Goal: Task Accomplishment & Management: Manage account settings

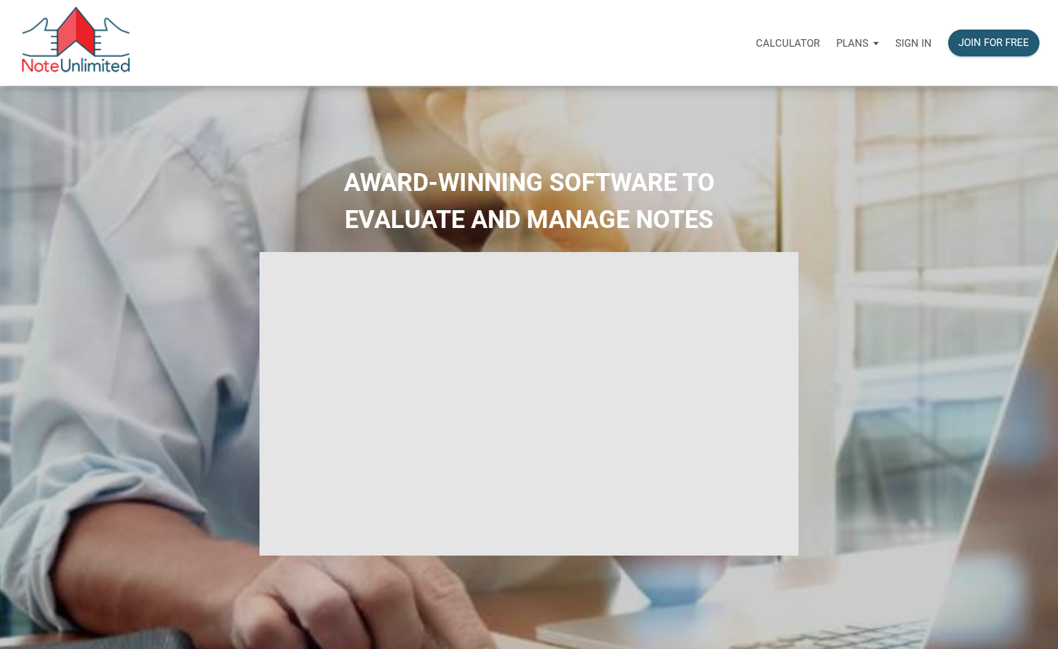
select select
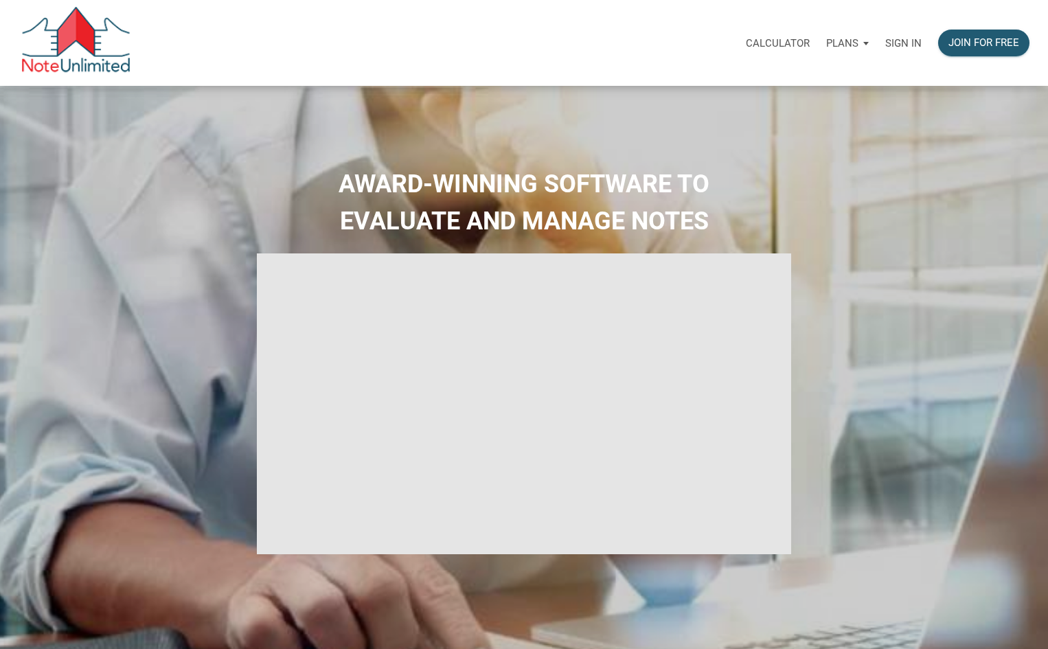
type input "Introduction to new features"
select select
click at [905, 49] on p "Sign in" at bounding box center [903, 43] width 36 height 12
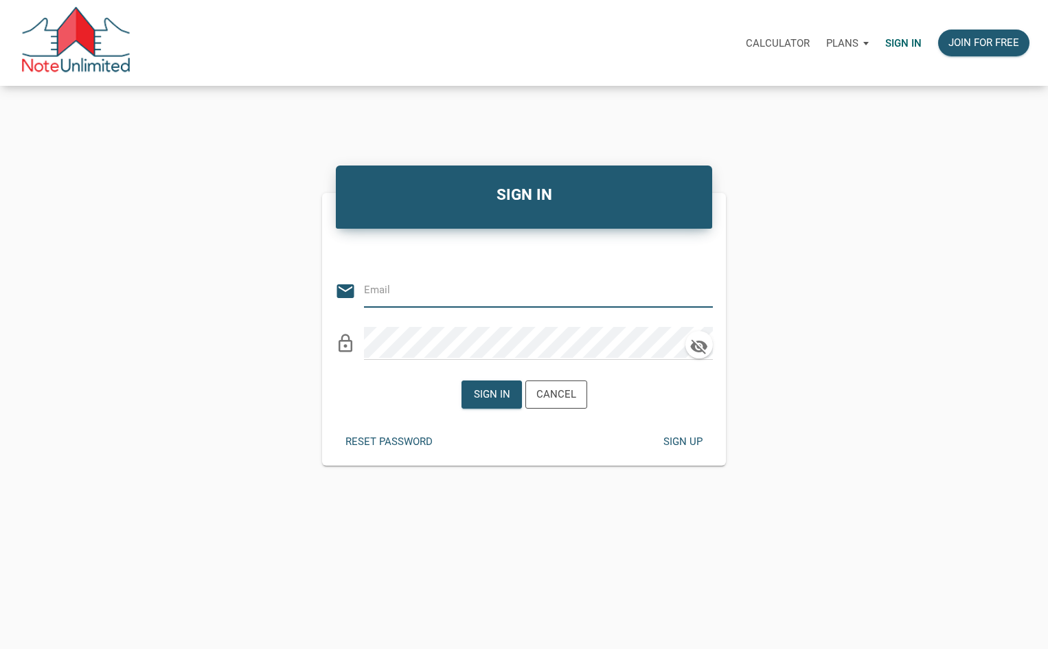
type input "[PERSON_NAME][EMAIL_ADDRESS][DOMAIN_NAME]"
click at [477, 397] on div "Sign in" at bounding box center [491, 395] width 36 height 16
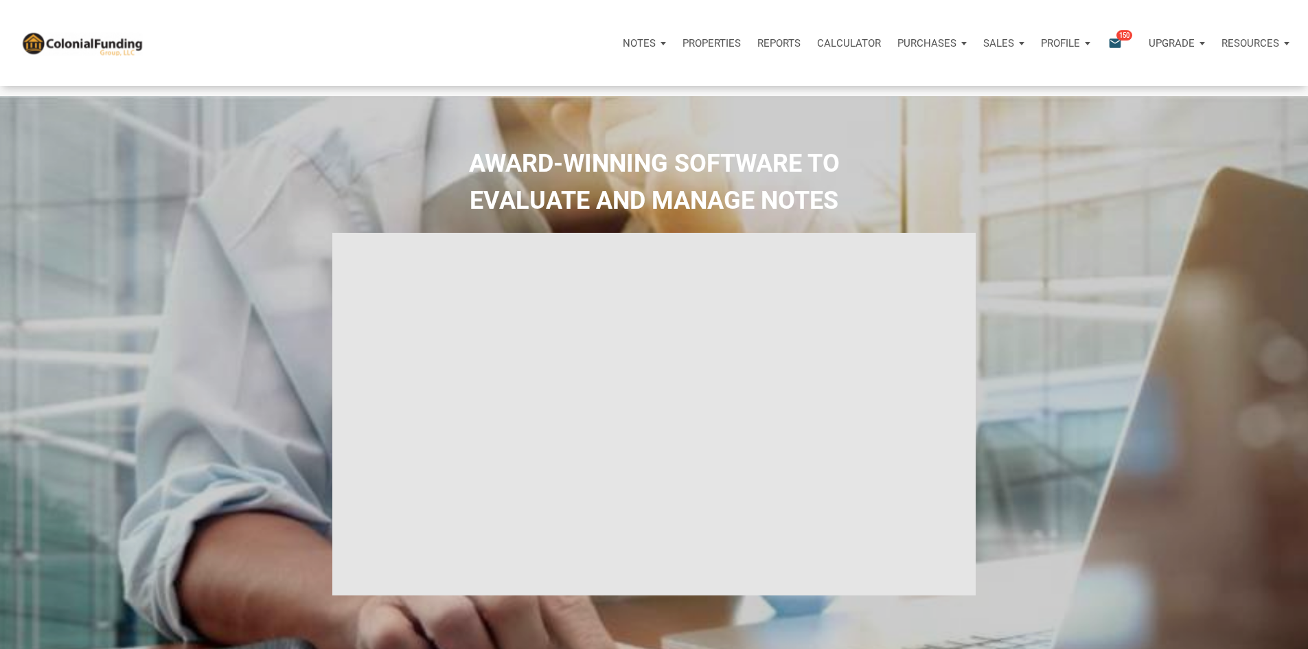
type input "Introduction to new features"
select select
click at [1058, 51] on icon "email" at bounding box center [1115, 43] width 16 height 16
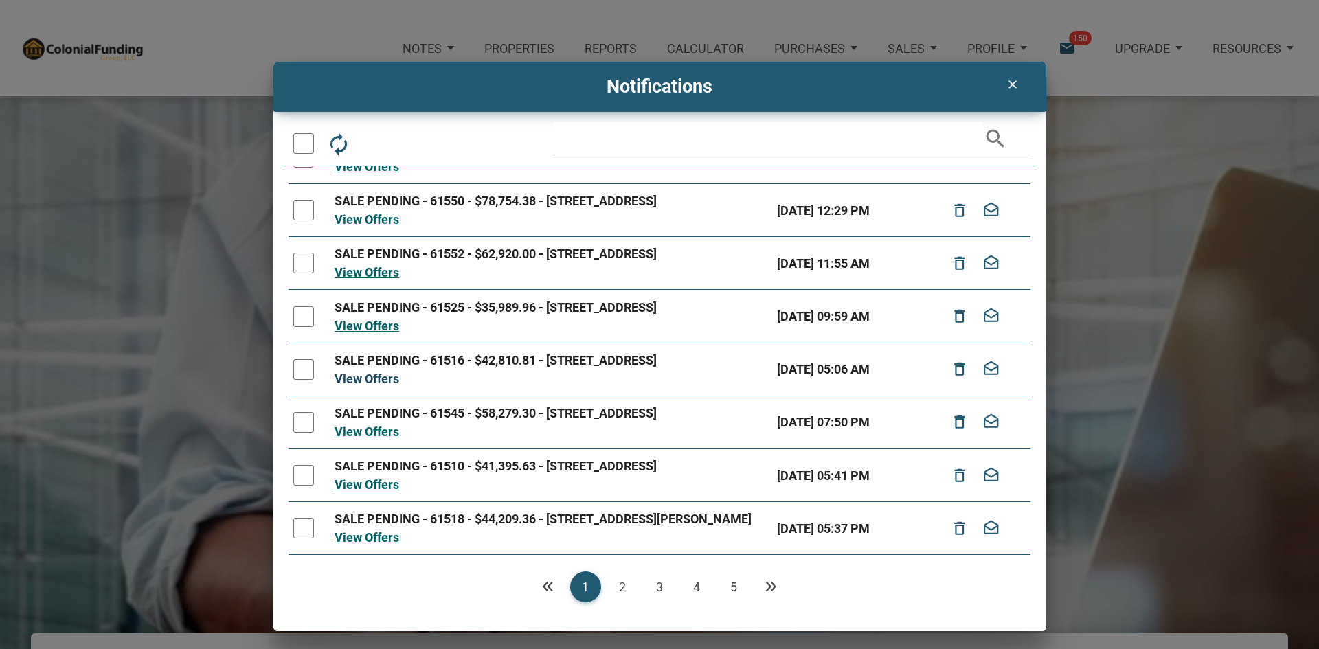
scroll to position [271, 0]
click at [626, 589] on link "2" at bounding box center [622, 586] width 31 height 31
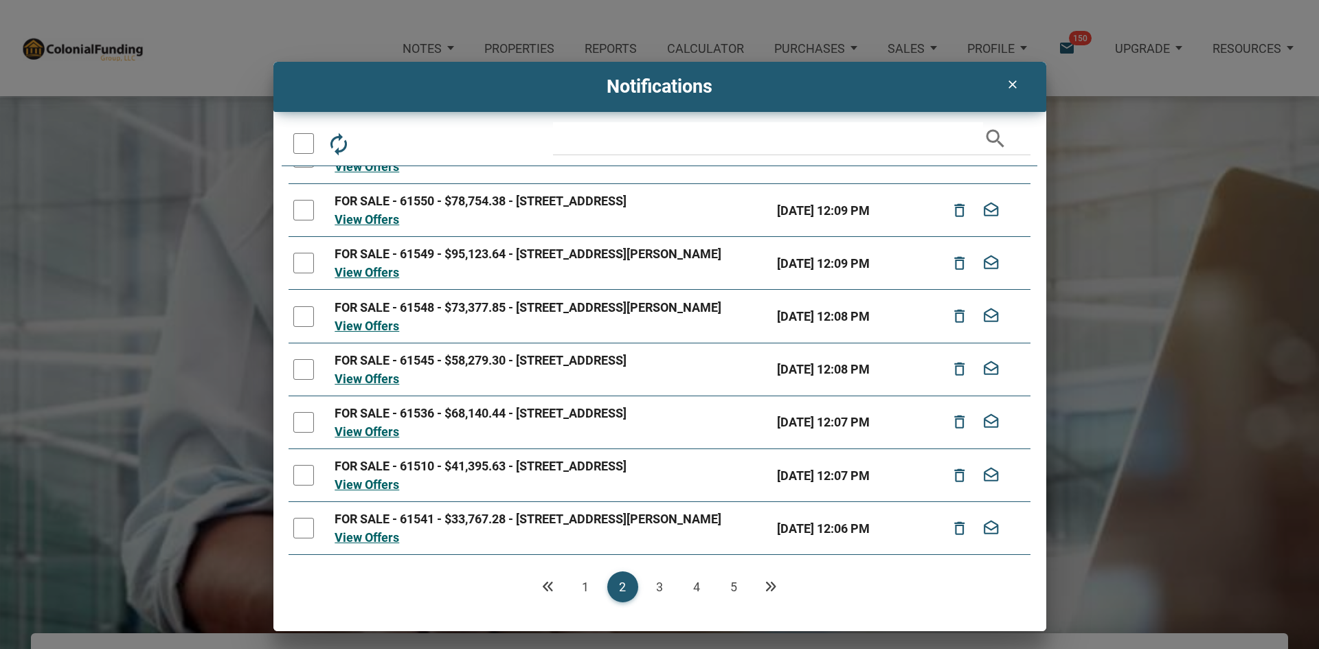
scroll to position [218, 0]
click at [661, 580] on link "3" at bounding box center [659, 586] width 31 height 31
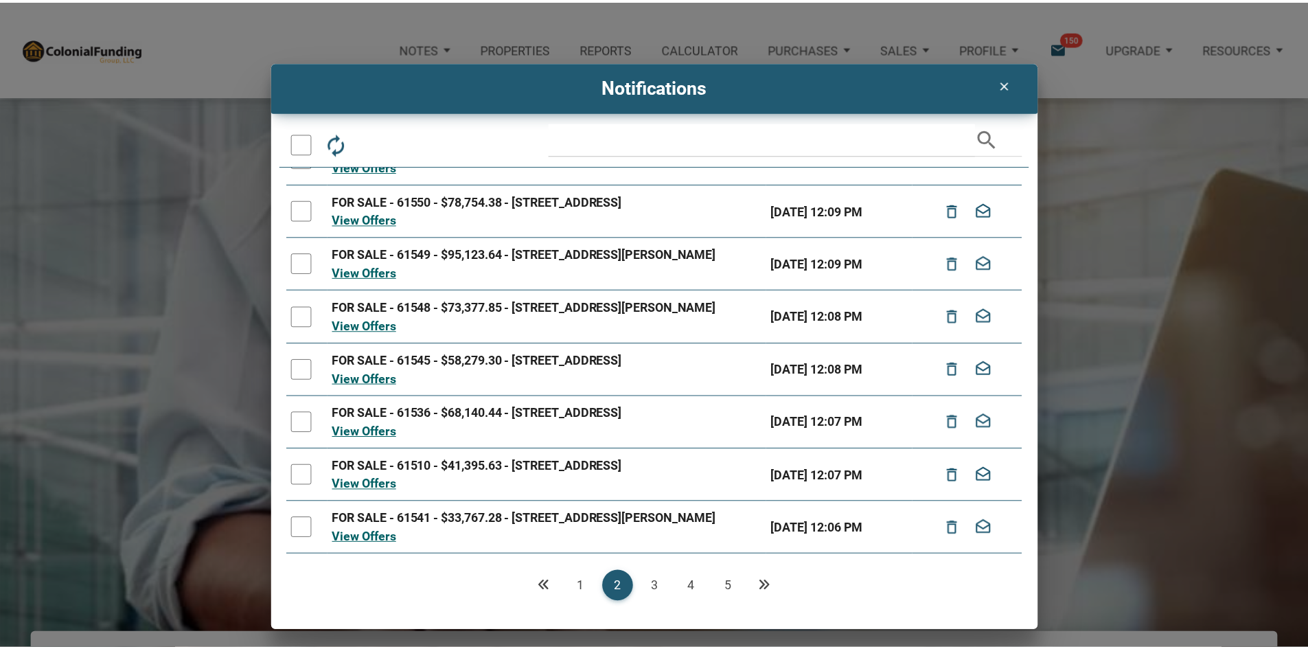
scroll to position [0, 0]
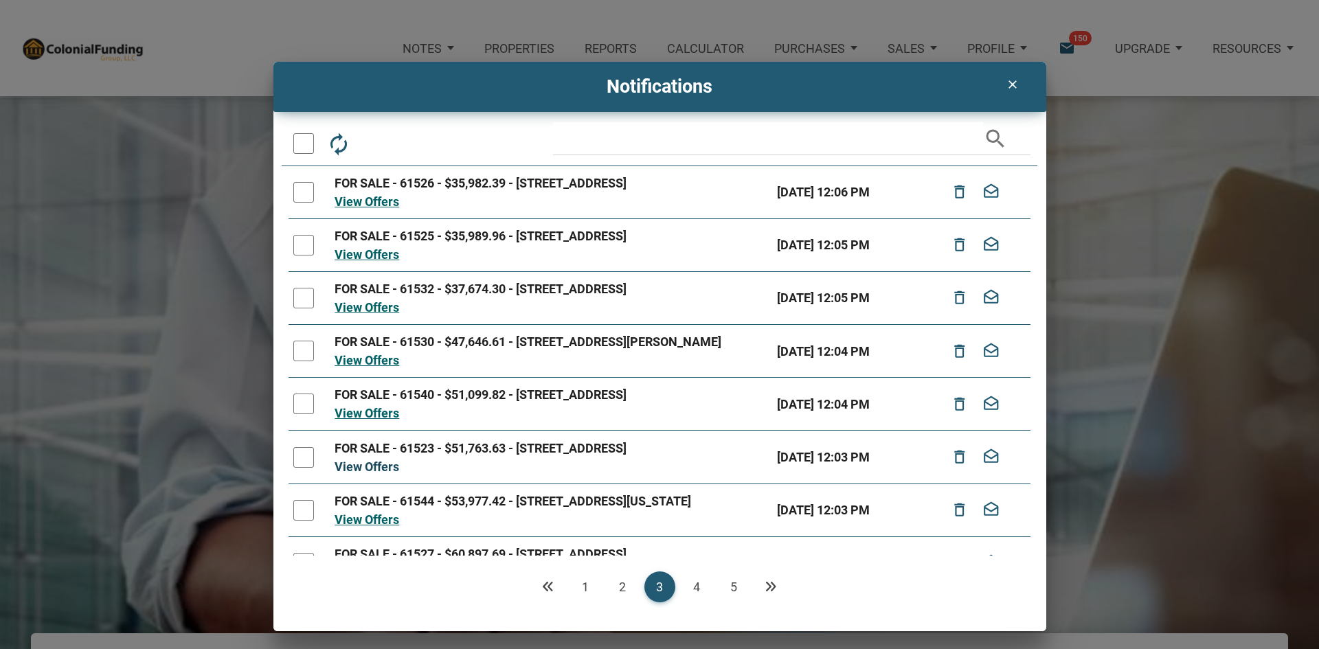
click at [374, 474] on link "View Offers" at bounding box center [366, 466] width 65 height 14
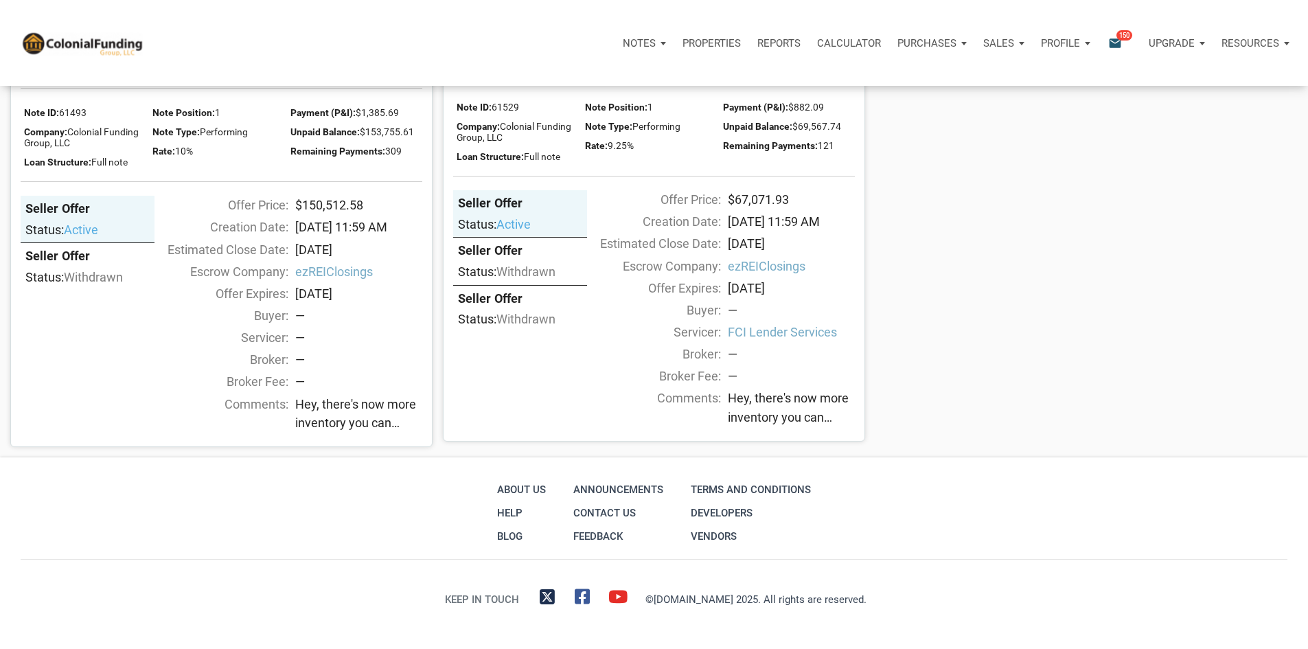
scroll to position [2473, 0]
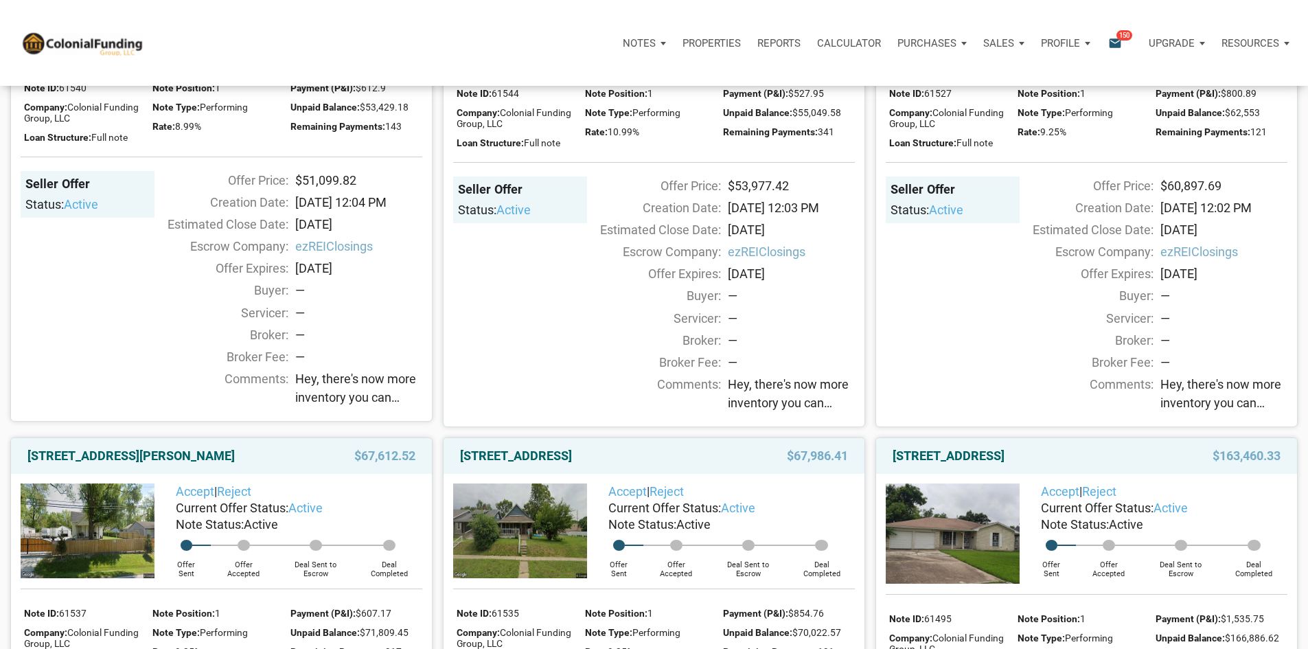
click at [879, 427] on div "Accept | Reject Current Offer Status: active Note Status: Active Offer Sent Off…" at bounding box center [1086, 187] width 421 height 479
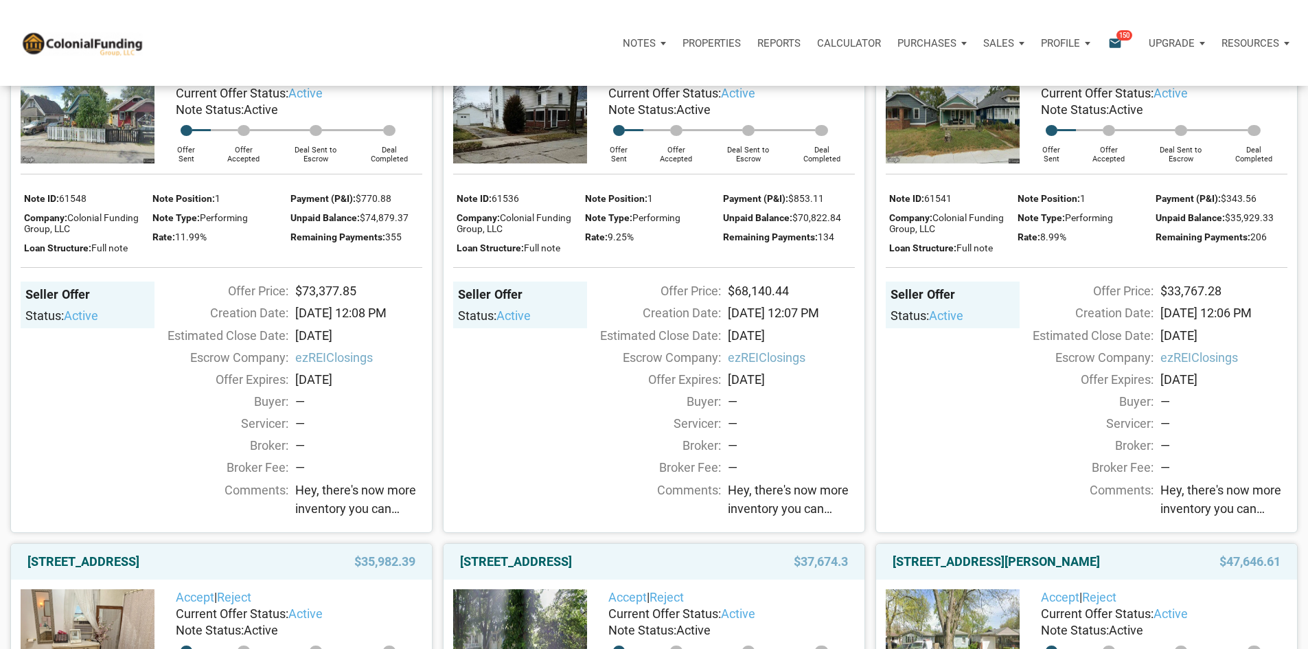
scroll to position [0, 0]
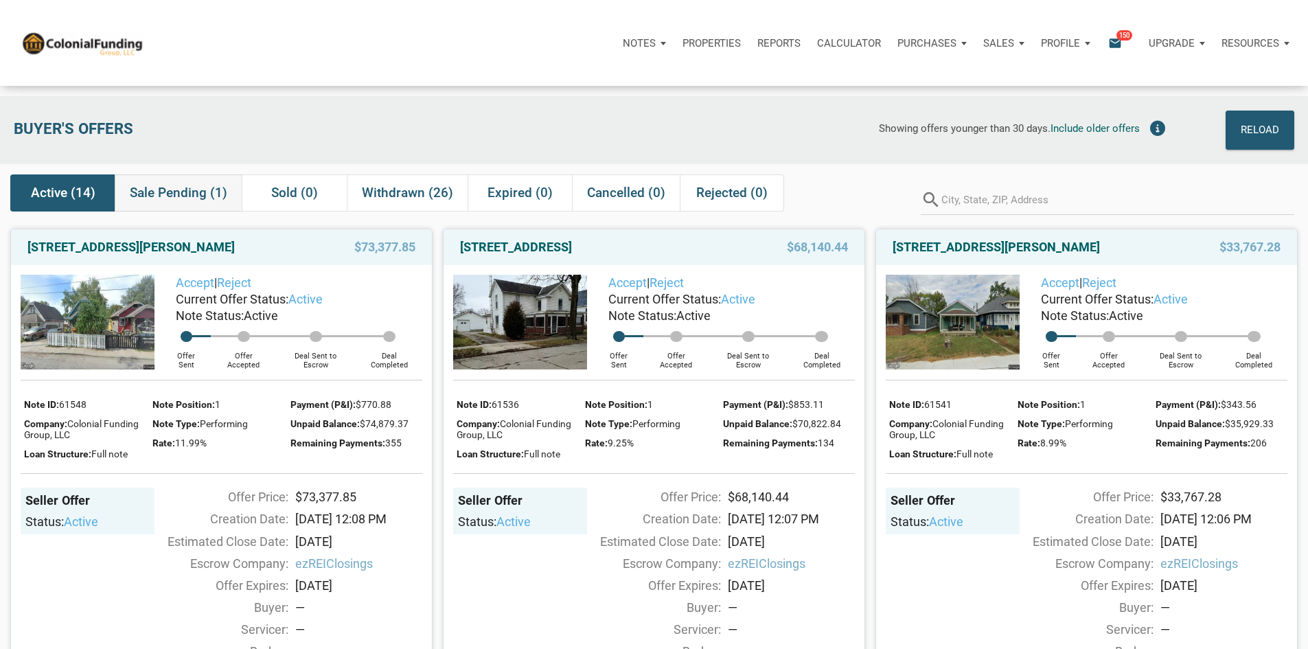
click at [173, 198] on span "Sale Pending (1)" at bounding box center [179, 193] width 98 height 16
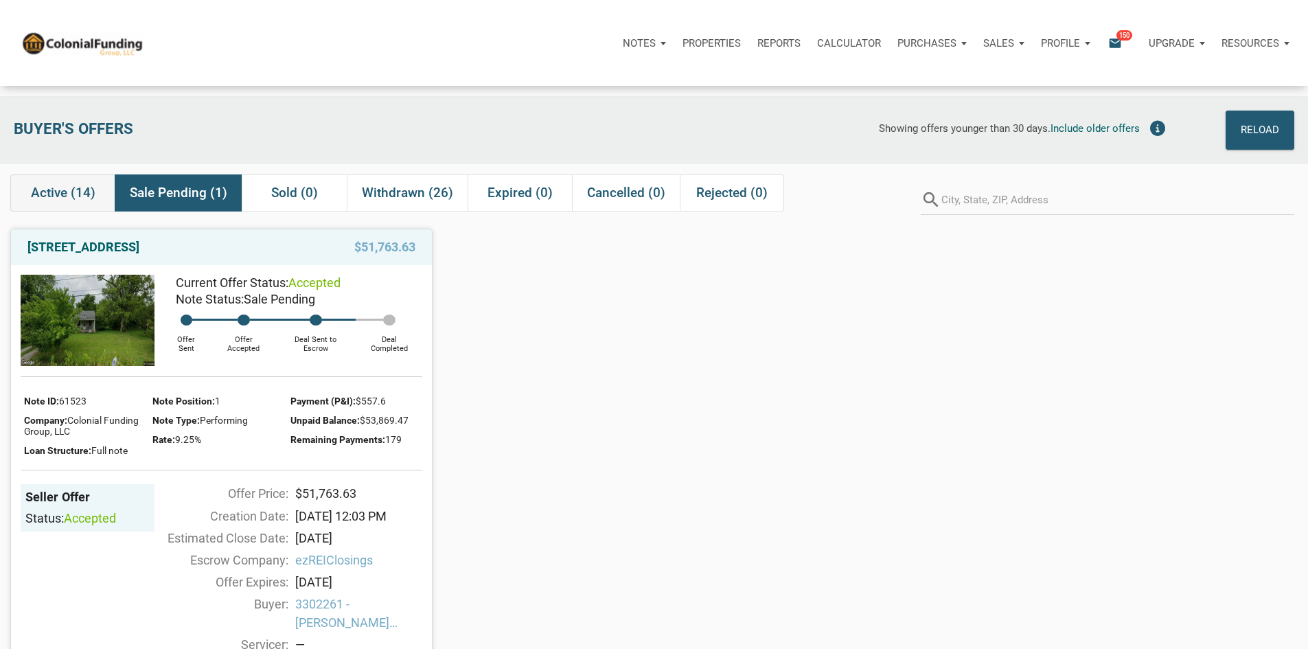
click at [63, 194] on span "Active (14)" at bounding box center [63, 193] width 65 height 16
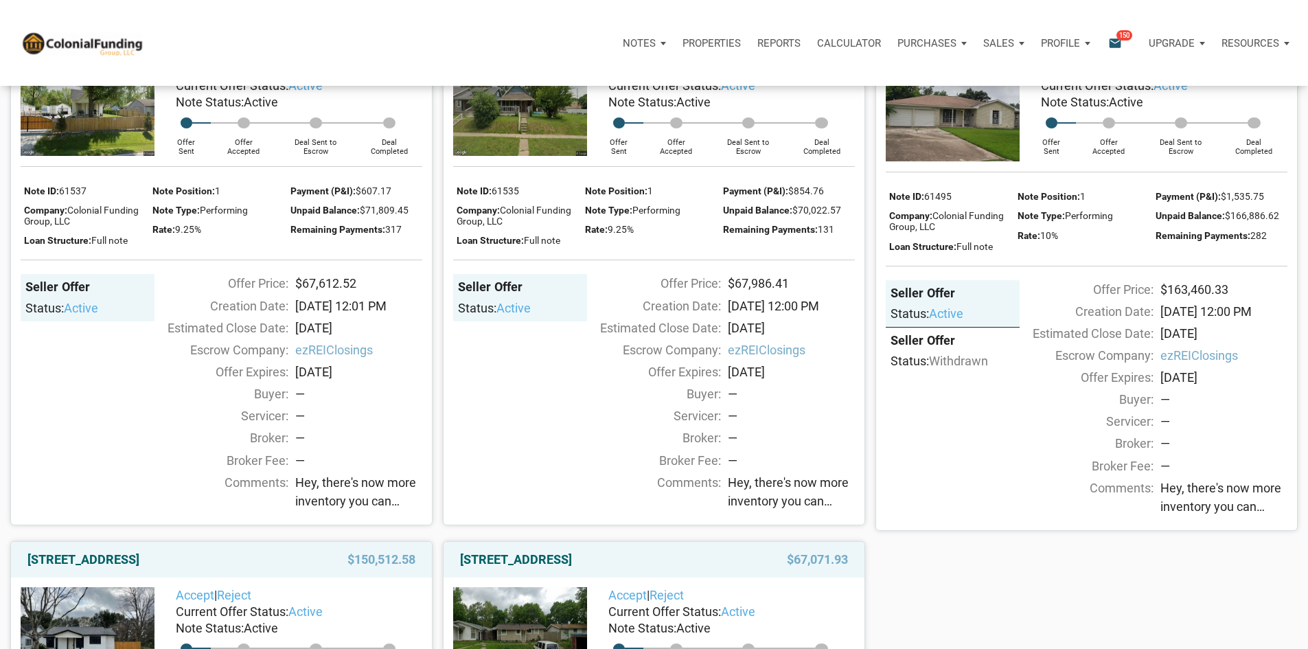
scroll to position [1854, 0]
